Goal: Use online tool/utility: Utilize a website feature to perform a specific function

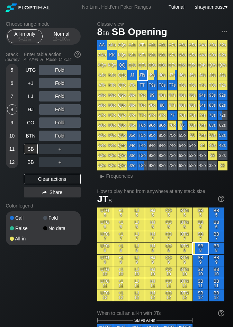
scroll to position [35, 0]
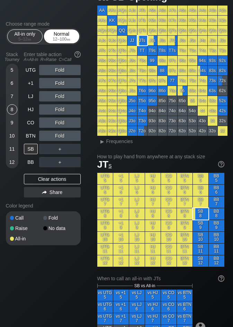
click at [57, 30] on div "Normal 12 – 100 bb" at bounding box center [62, 36] width 32 height 13
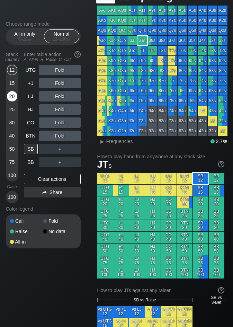
click at [8, 102] on div "20" at bounding box center [12, 97] width 10 height 13
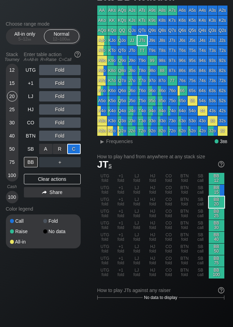
click at [76, 151] on div "C ✕" at bounding box center [74, 149] width 14 height 10
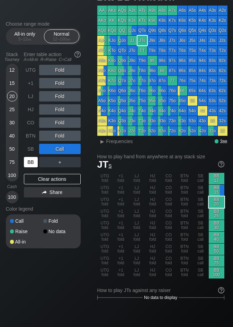
click at [32, 163] on div "BB" at bounding box center [31, 162] width 14 height 10
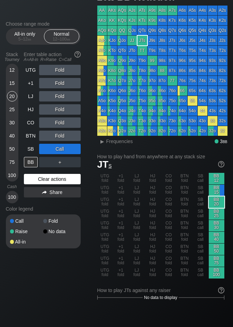
click at [55, 175] on div "Clear actions" at bounding box center [52, 179] width 57 height 10
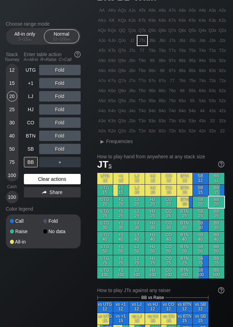
click at [58, 181] on div "Clear actions" at bounding box center [52, 179] width 57 height 10
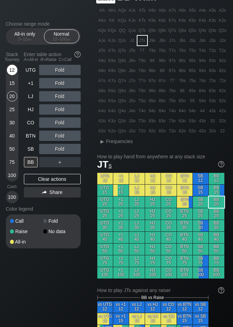
click at [15, 70] on div "12" at bounding box center [12, 70] width 10 height 10
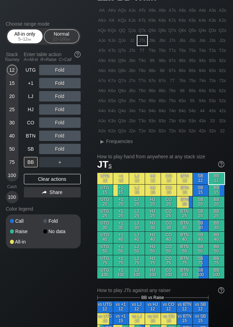
click at [29, 39] on span "bb" at bounding box center [30, 39] width 4 height 5
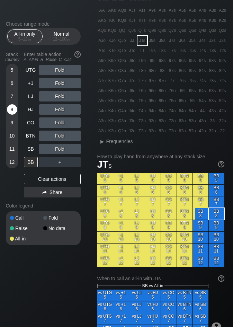
click at [14, 109] on div "8" at bounding box center [12, 109] width 10 height 10
click at [9, 98] on div "7" at bounding box center [12, 96] width 10 height 10
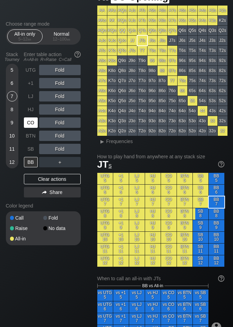
click at [31, 122] on div "CO" at bounding box center [31, 123] width 14 height 10
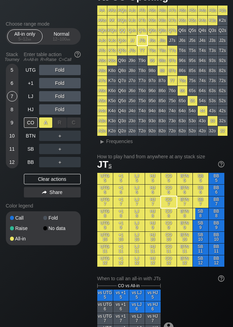
click at [43, 123] on div "A ✕" at bounding box center [46, 123] width 14 height 10
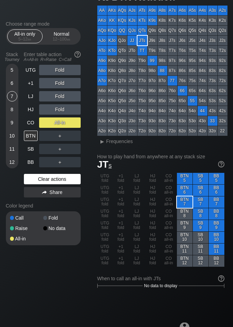
click at [45, 177] on div "Clear actions" at bounding box center [52, 179] width 57 height 10
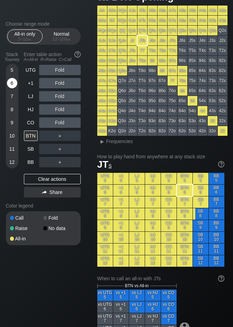
click at [14, 81] on div "6" at bounding box center [12, 83] width 10 height 10
click at [46, 133] on div "A ✕" at bounding box center [46, 136] width 14 height 10
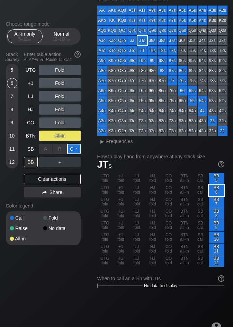
click at [70, 147] on div "C ✕" at bounding box center [74, 149] width 14 height 10
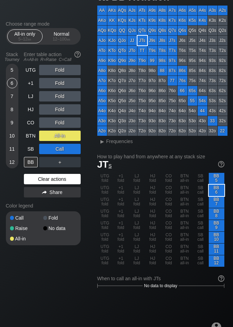
click at [63, 176] on div "Clear actions" at bounding box center [52, 179] width 57 height 10
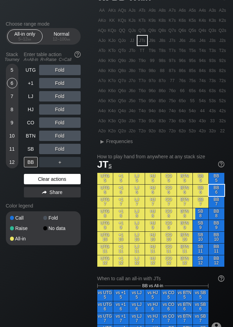
click at [63, 176] on div "Clear actions" at bounding box center [52, 179] width 57 height 10
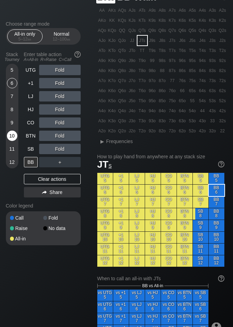
click at [11, 137] on div "10" at bounding box center [12, 136] width 10 height 10
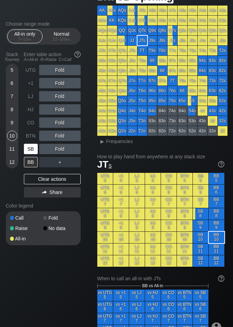
click at [27, 153] on div "SB" at bounding box center [31, 149] width 14 height 10
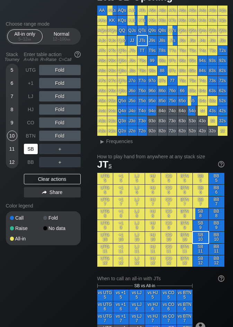
click at [27, 153] on div "SB" at bounding box center [31, 149] width 14 height 10
